Goal: Navigation & Orientation: Find specific page/section

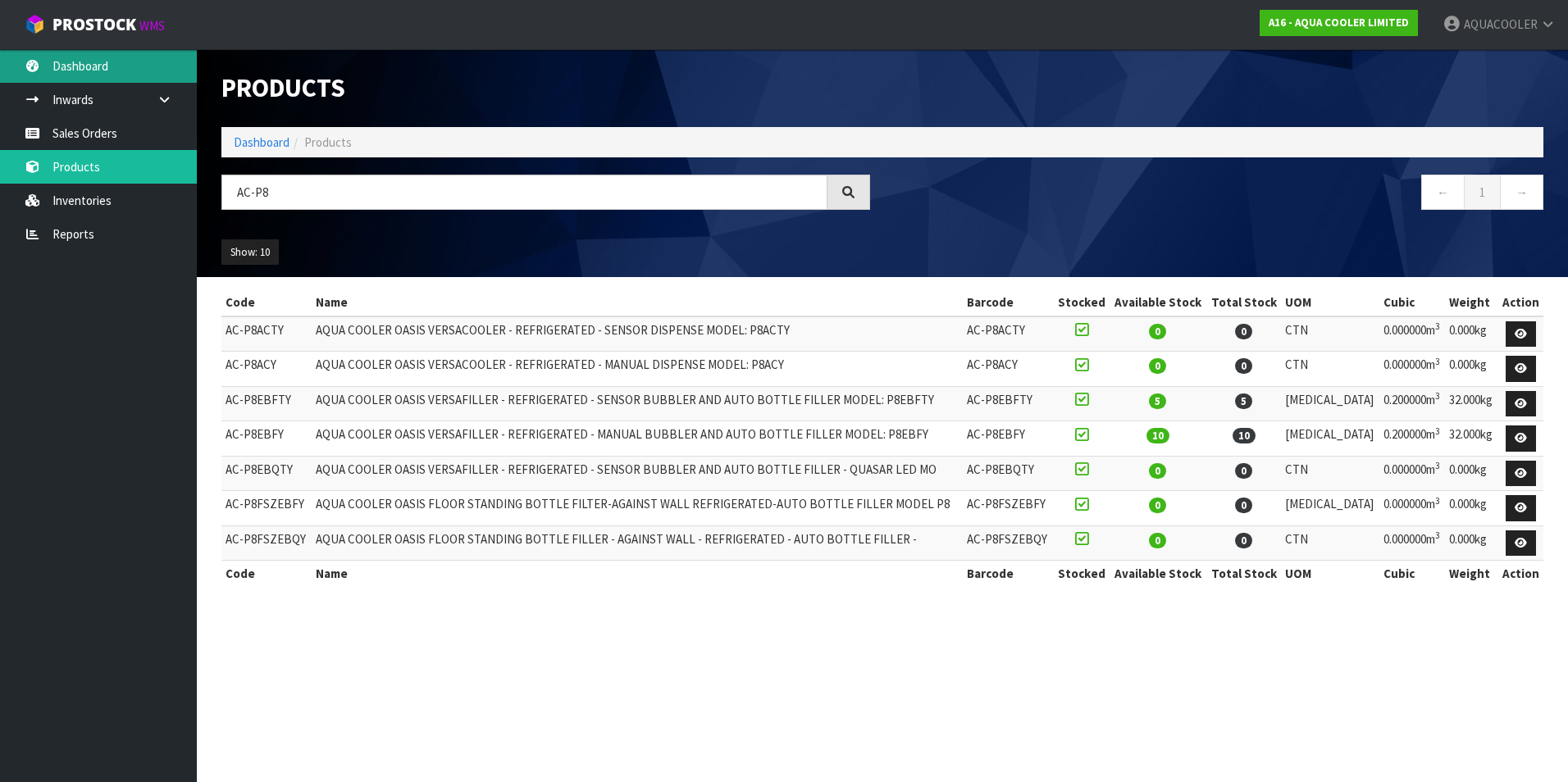
click at [121, 75] on link "Dashboard" at bounding box center [98, 66] width 196 height 34
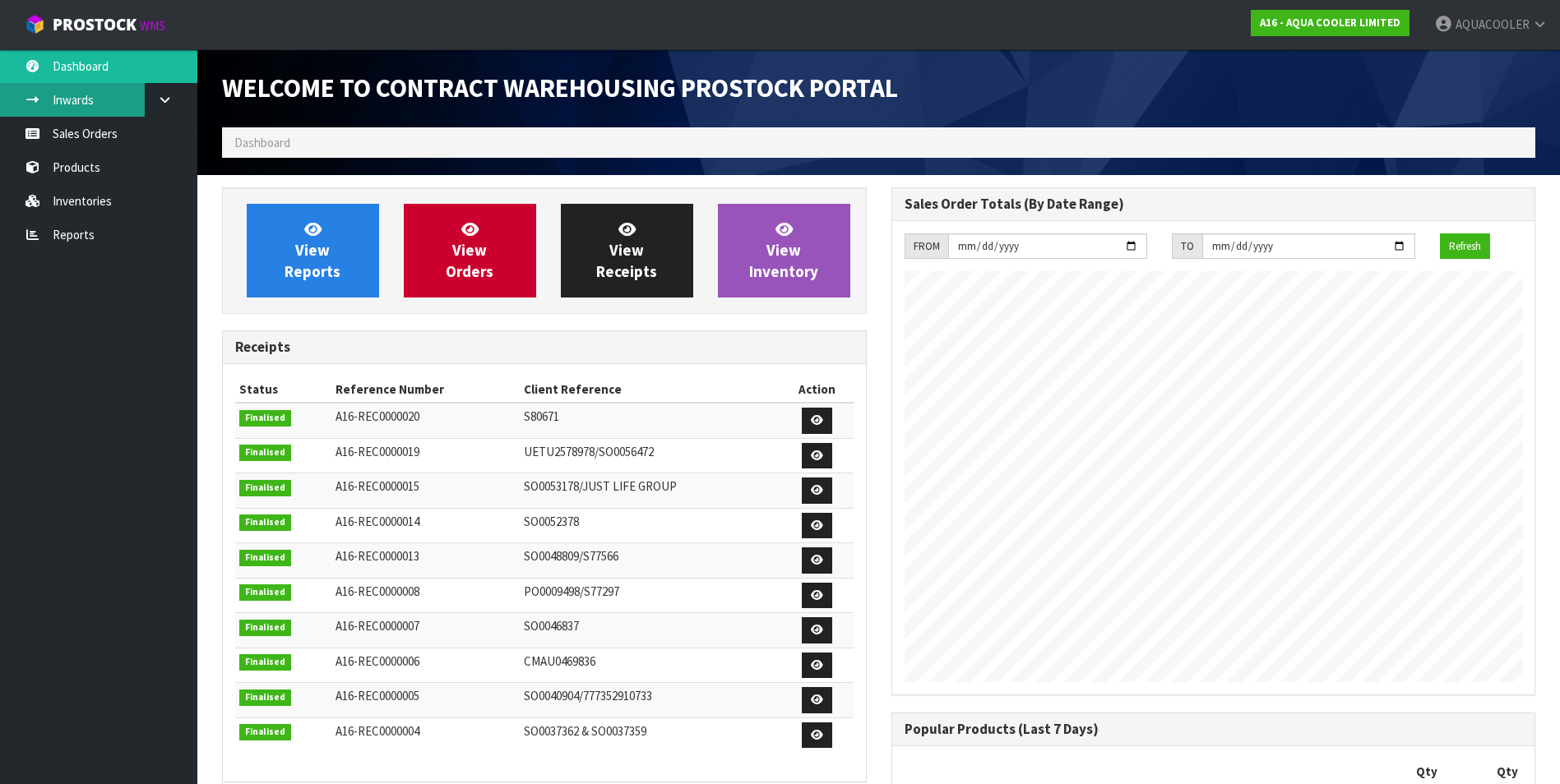
click at [81, 101] on link "Inwards" at bounding box center [98, 100] width 197 height 34
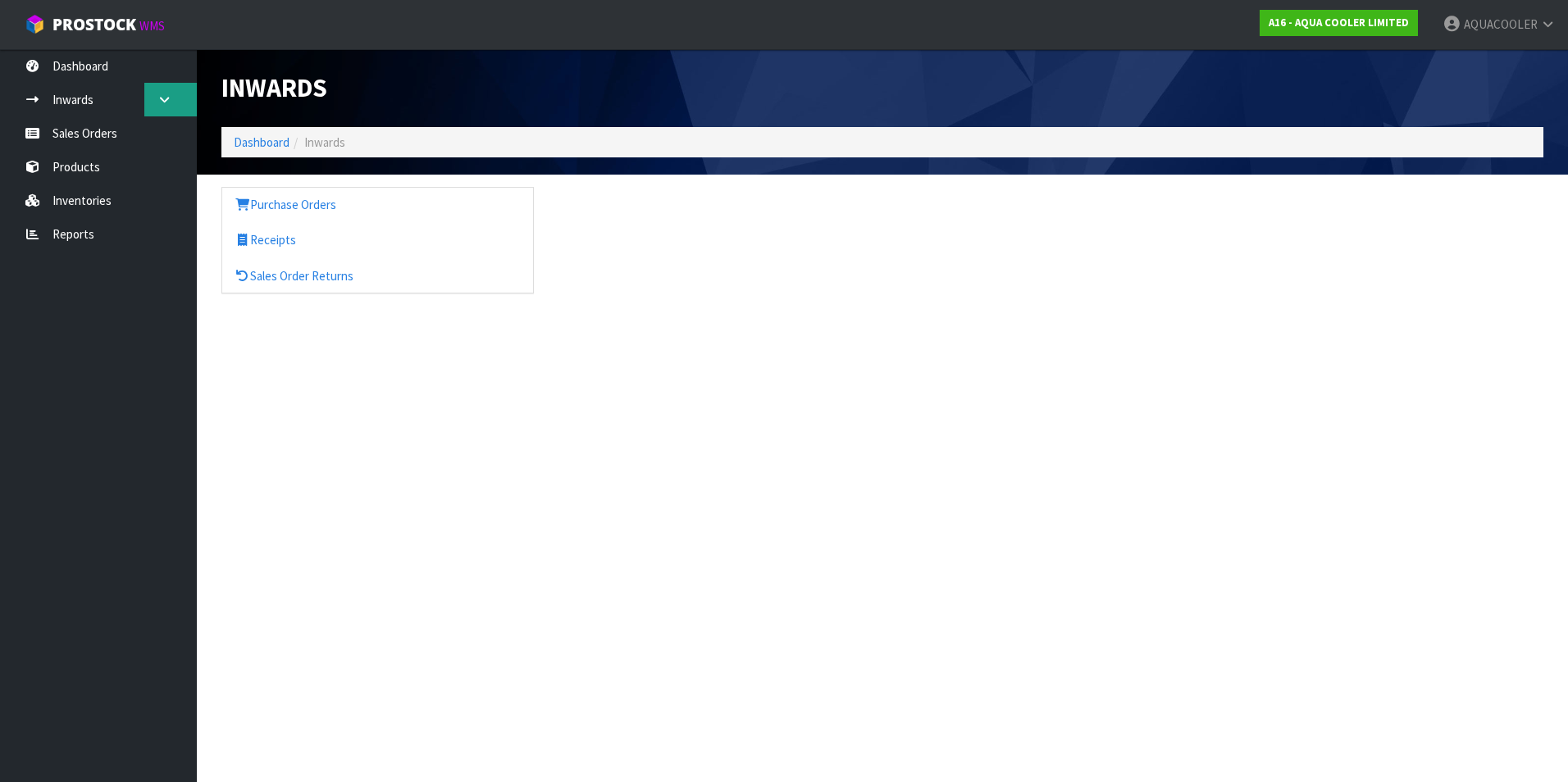
click at [159, 103] on icon at bounding box center [164, 99] width 16 height 12
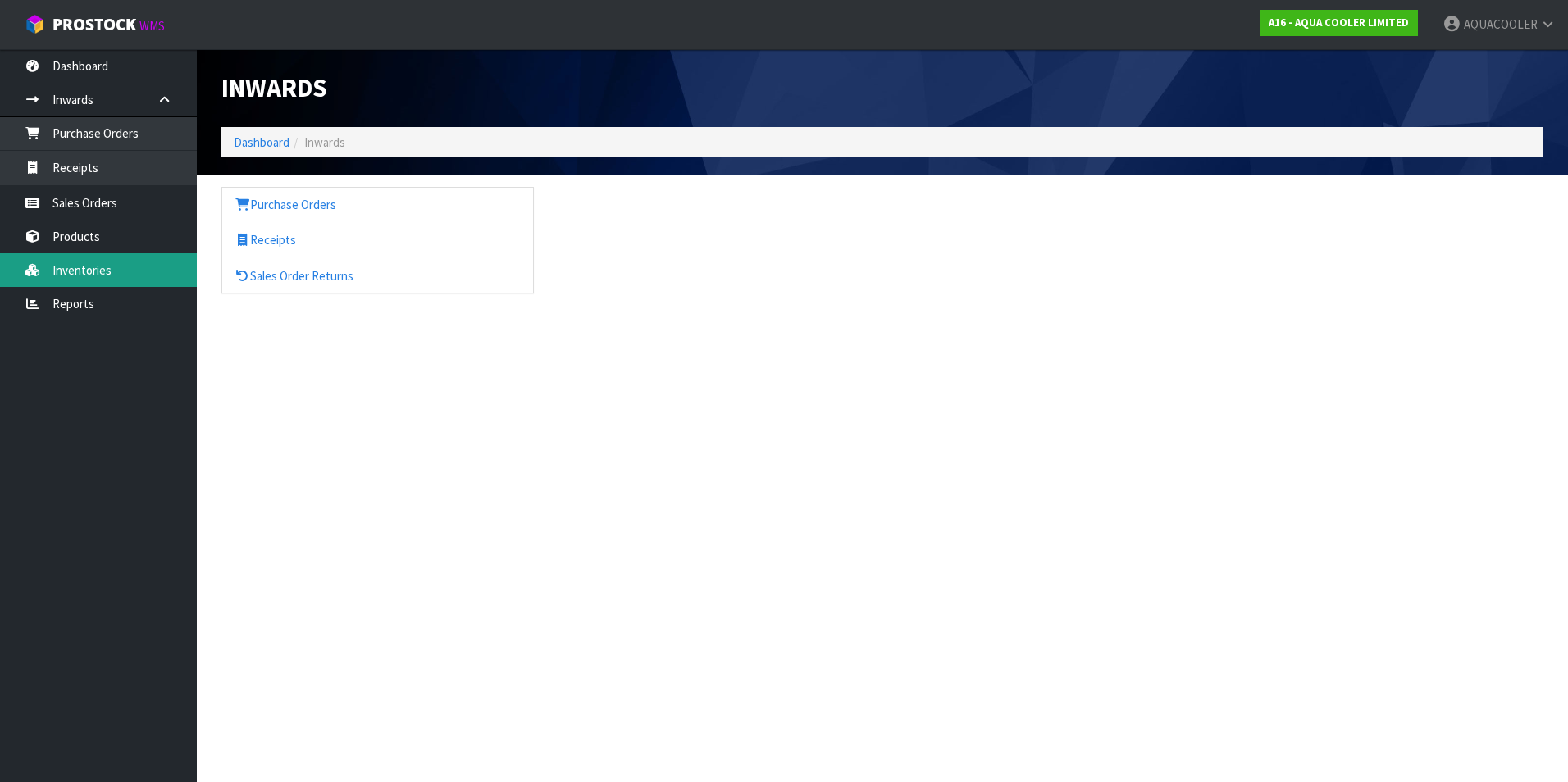
click at [99, 266] on link "Inventories" at bounding box center [98, 270] width 196 height 34
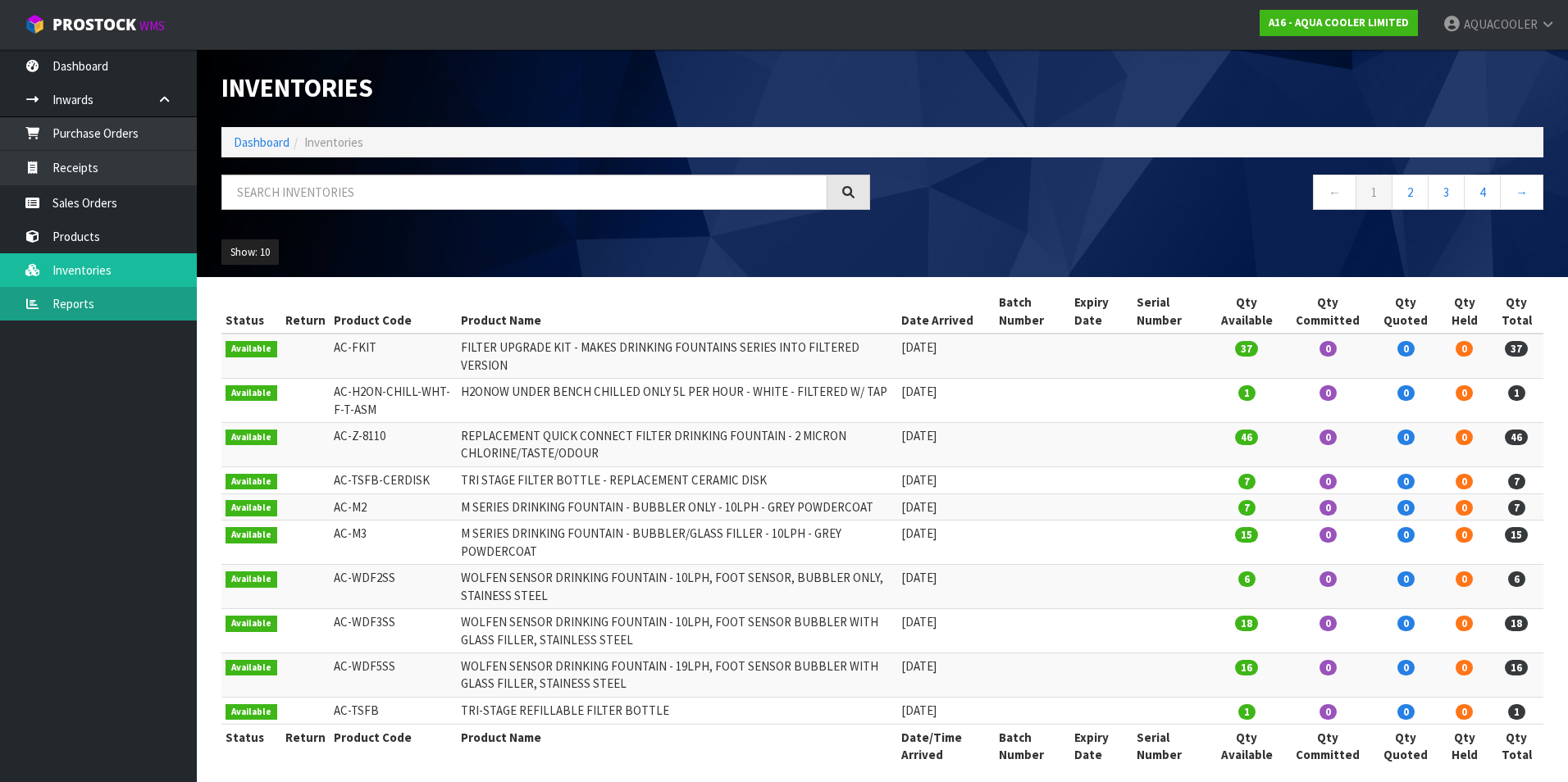
click at [100, 312] on link "Reports" at bounding box center [98, 304] width 196 height 34
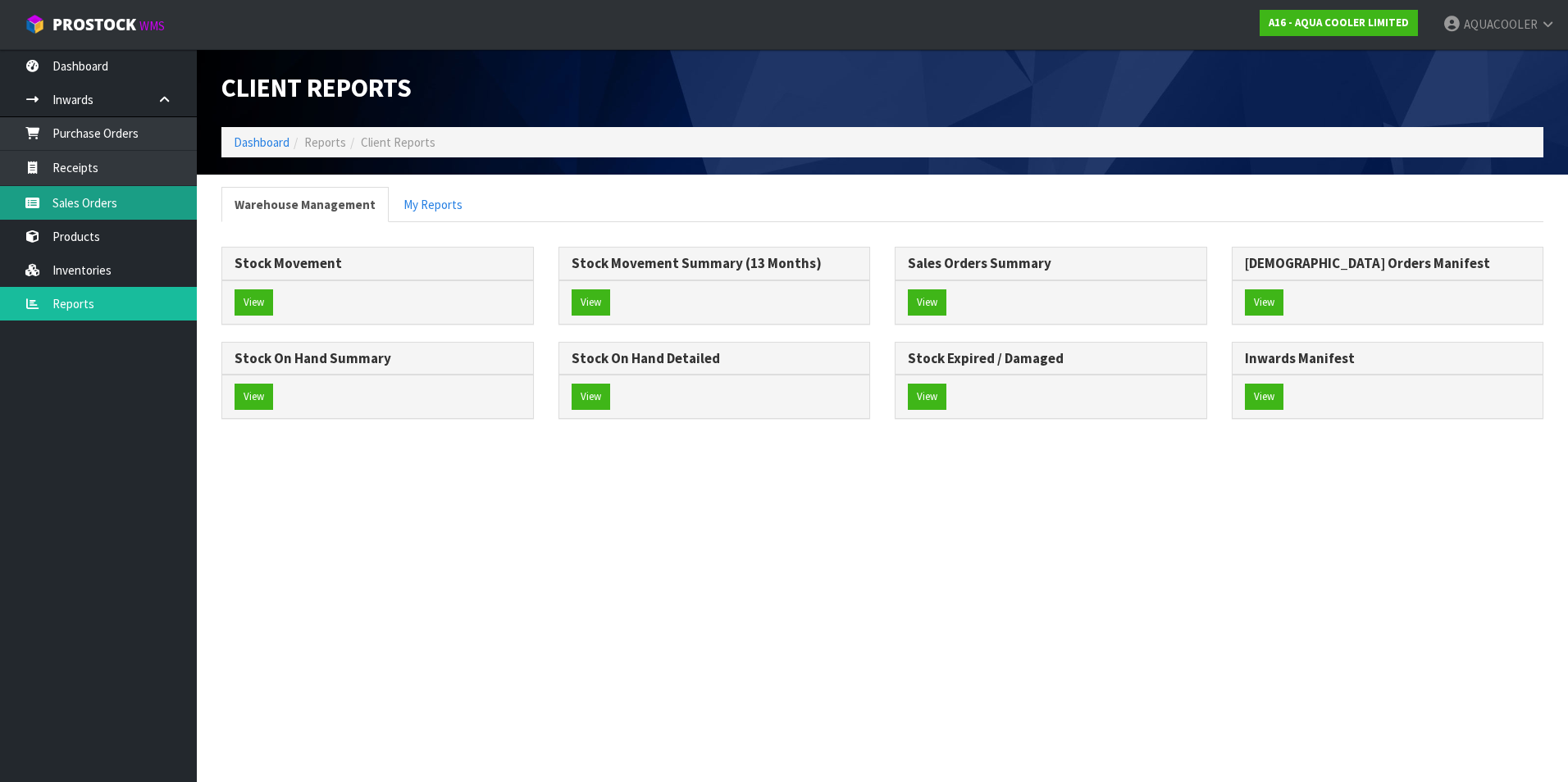
click at [119, 208] on link "Sales Orders" at bounding box center [98, 202] width 196 height 34
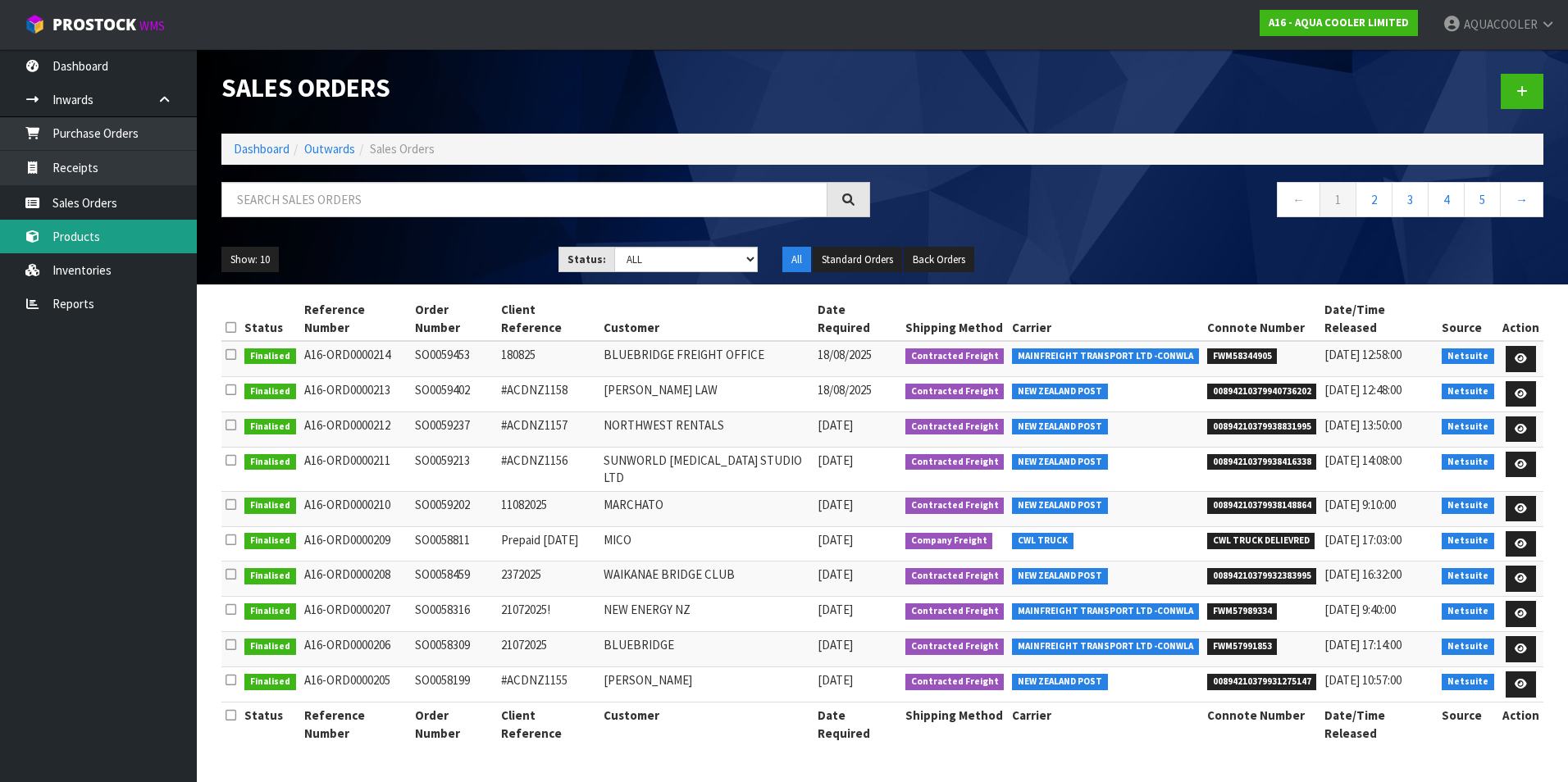
click at [125, 243] on link "Products" at bounding box center [98, 236] width 196 height 34
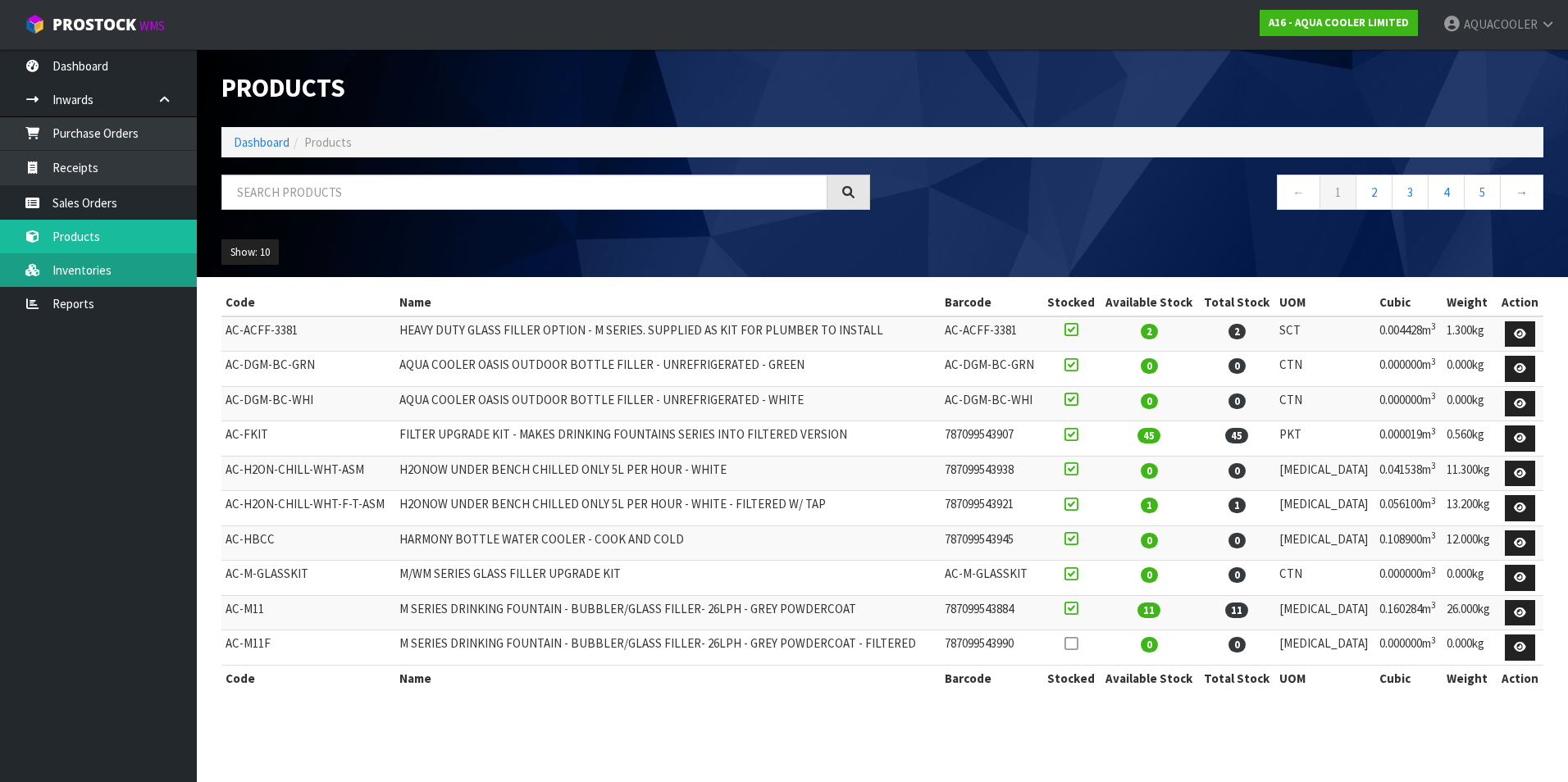
click at [132, 273] on link "Inventories" at bounding box center [98, 270] width 196 height 34
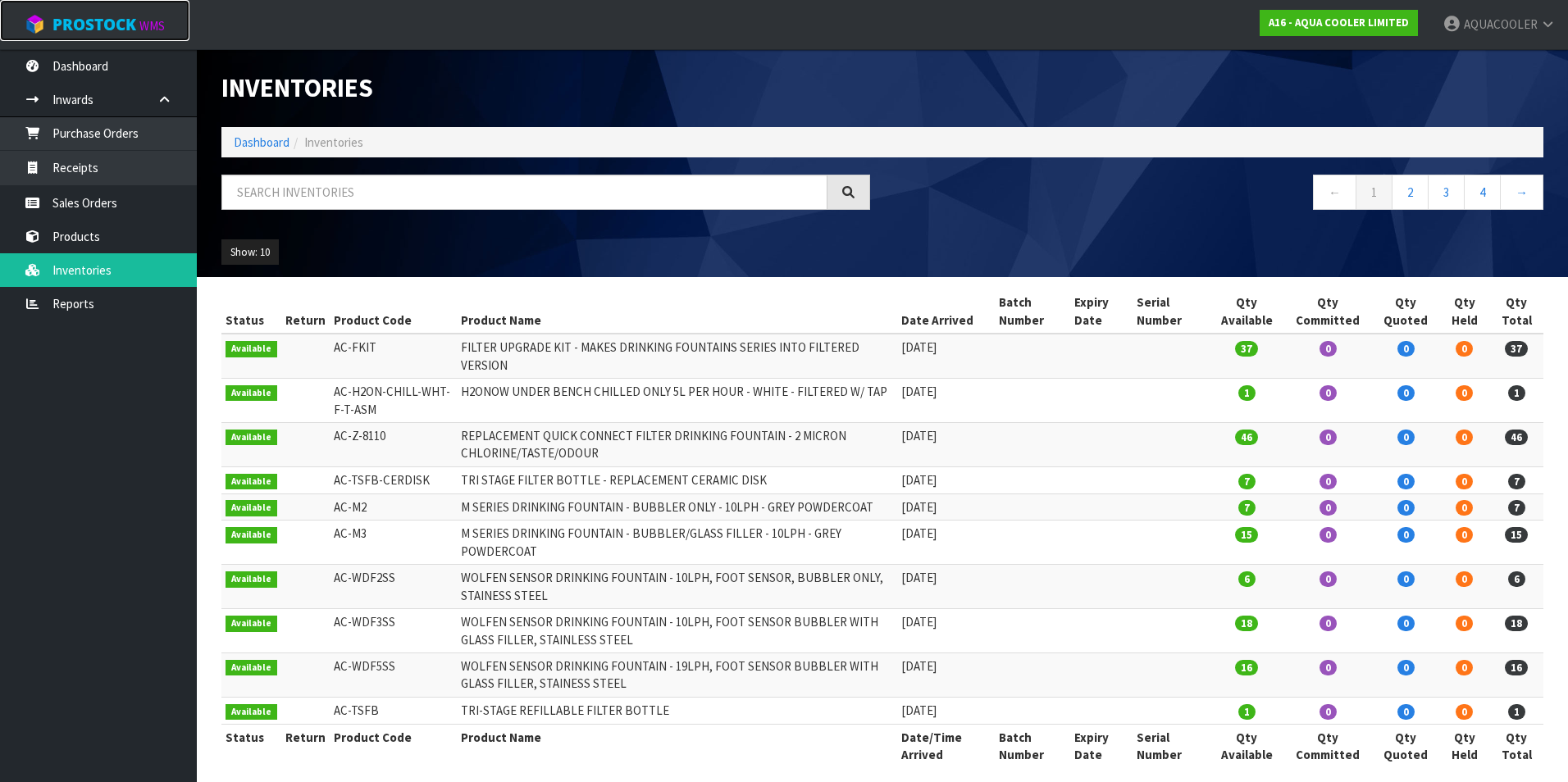
click at [80, 32] on span "ProStock" at bounding box center [94, 24] width 84 height 22
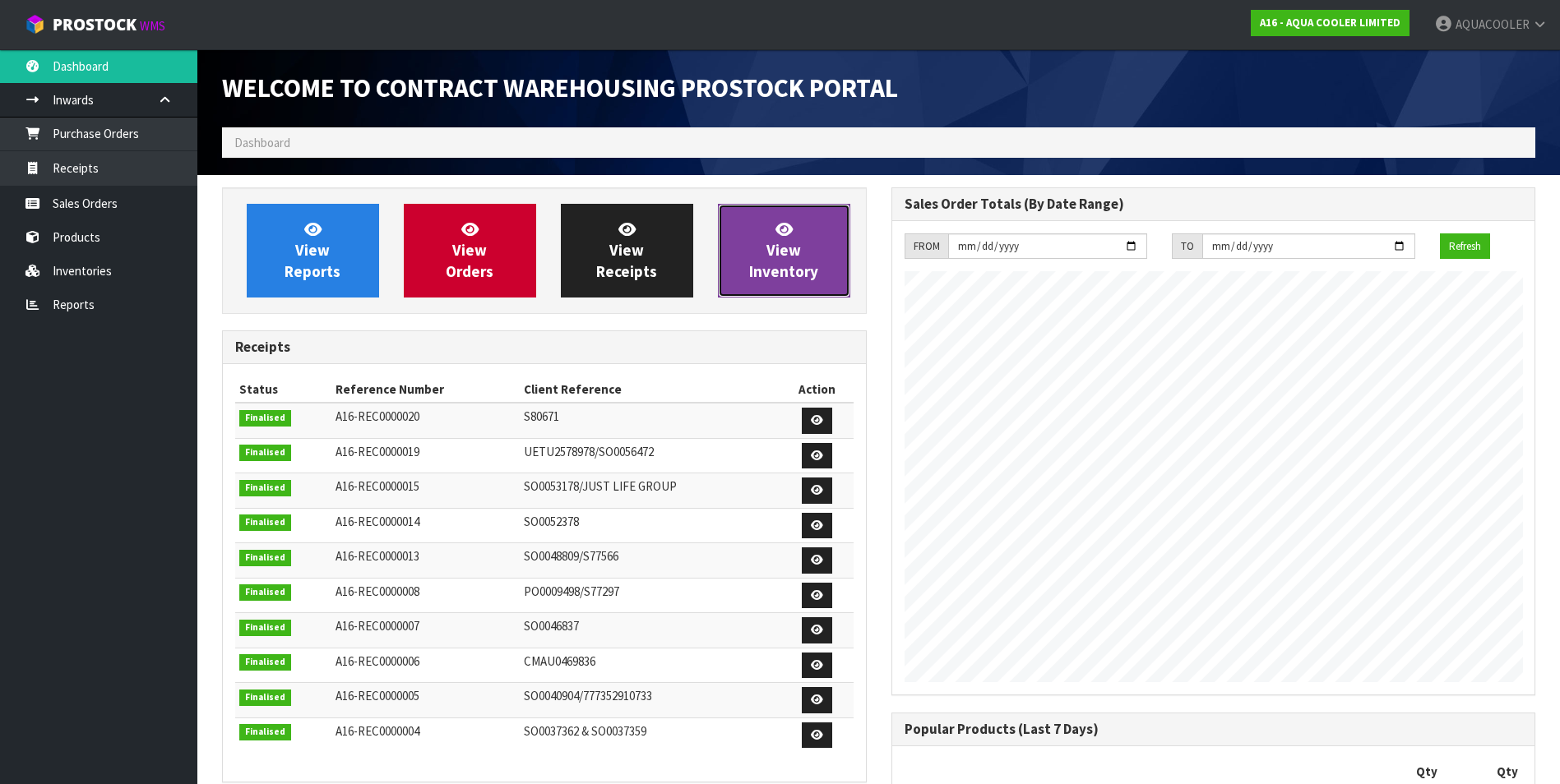
click at [791, 275] on span "View Inventory" at bounding box center [783, 250] width 69 height 62
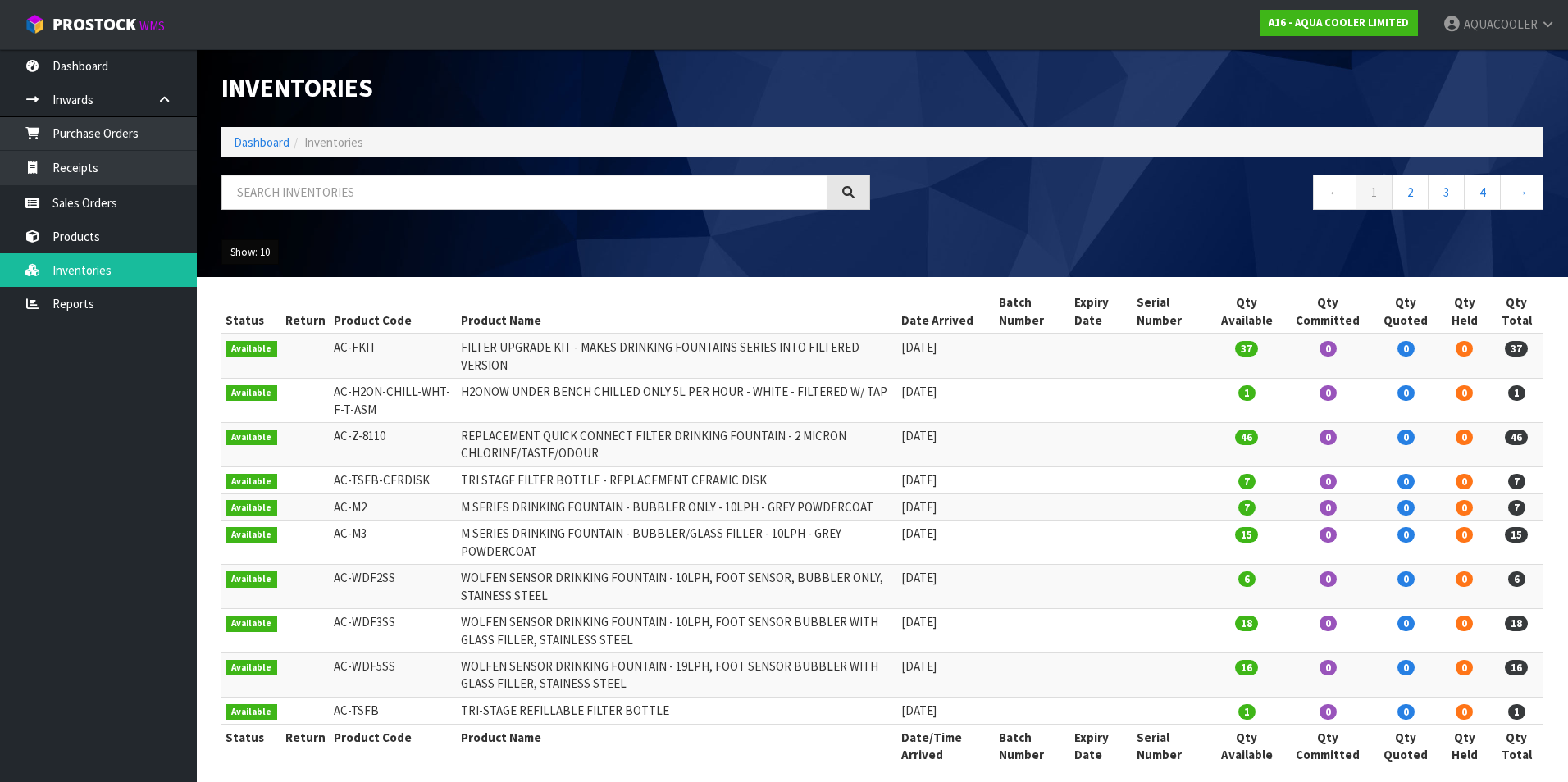
click at [248, 255] on button "Show: 10" at bounding box center [250, 253] width 57 height 26
click at [241, 348] on link "50" at bounding box center [287, 350] width 130 height 22
